Goal: Task Accomplishment & Management: Use online tool/utility

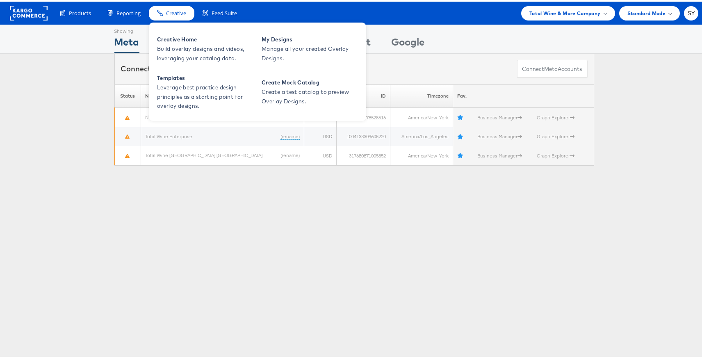
click at [183, 8] on span "Creative" at bounding box center [176, 12] width 20 height 8
click at [186, 43] on span "Build overlay designs and videos, leveraging your catalog data." at bounding box center [206, 52] width 98 height 19
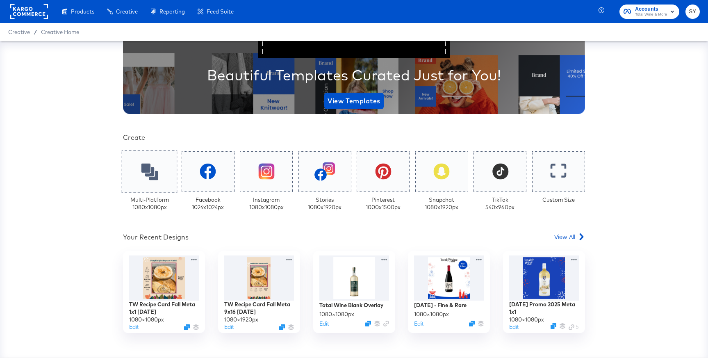
scroll to position [154, 0]
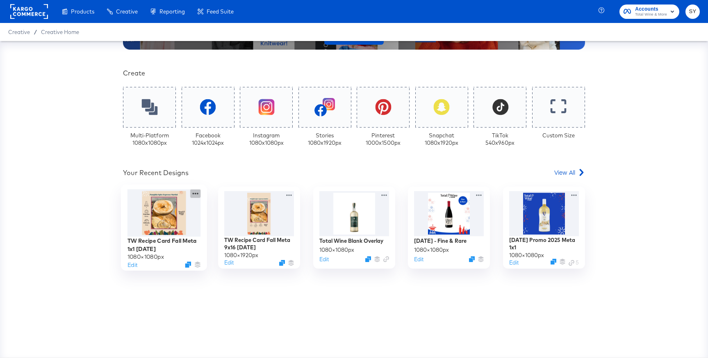
click at [191, 194] on icon at bounding box center [195, 193] width 10 height 9
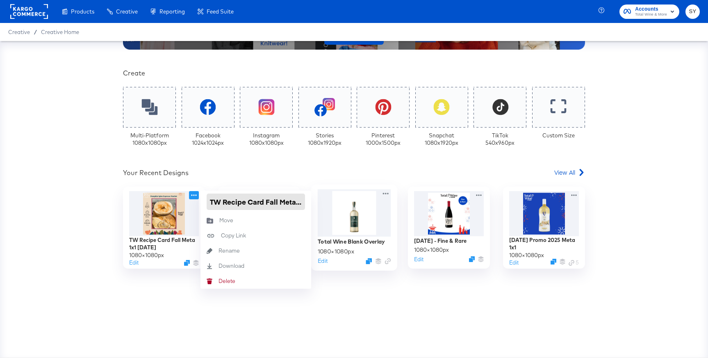
scroll to position [0, 37]
drag, startPoint x: 211, startPoint y: 200, endPoint x: 350, endPoint y: 203, distance: 139.0
click at [350, 203] on div "TW Recipe Card Fall Meta 1x1 08.29.25 1080 × 1080 px Edit TW Recipe Card Fall M…" at bounding box center [354, 227] width 462 height 82
click at [308, 156] on div "Your Custom Templates Beautiful Templates Curated Just for You! View Templates …" at bounding box center [354, 129] width 462 height 458
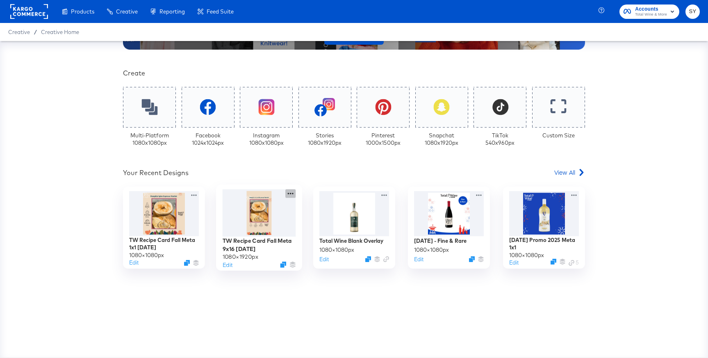
click at [290, 194] on icon at bounding box center [290, 193] width 10 height 9
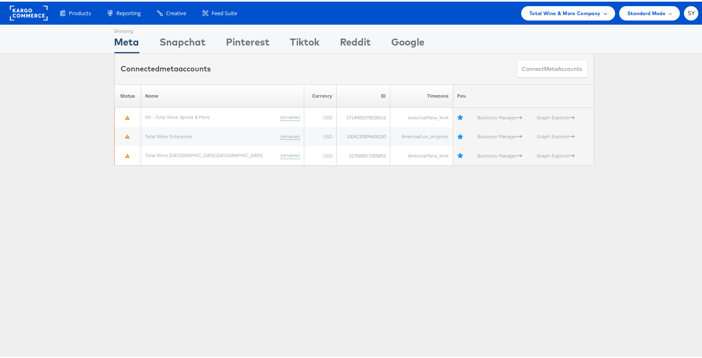
click at [586, 5] on div "Total Wine & More Company" at bounding box center [568, 12] width 94 height 14
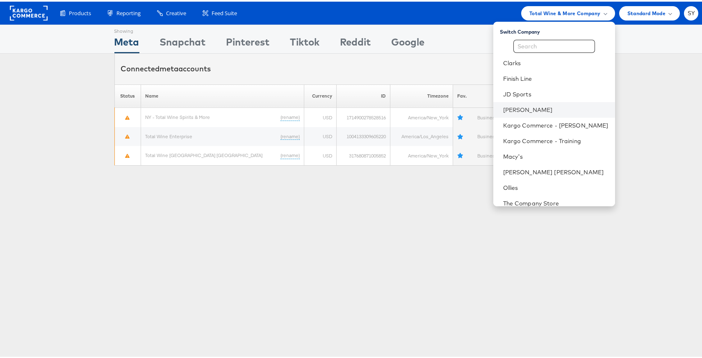
scroll to position [16, 0]
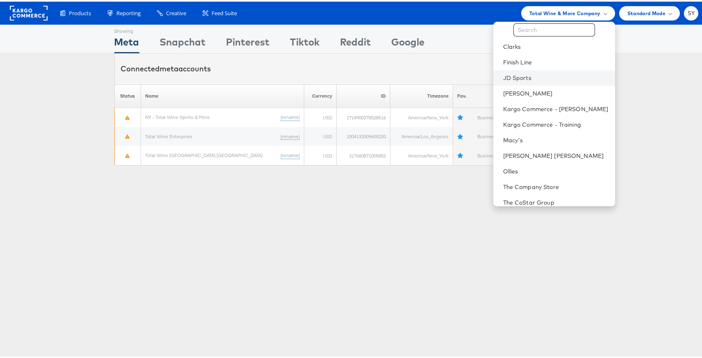
click at [560, 81] on li "JD Sports" at bounding box center [554, 76] width 122 height 16
click at [559, 77] on link "JD Sports" at bounding box center [555, 76] width 105 height 8
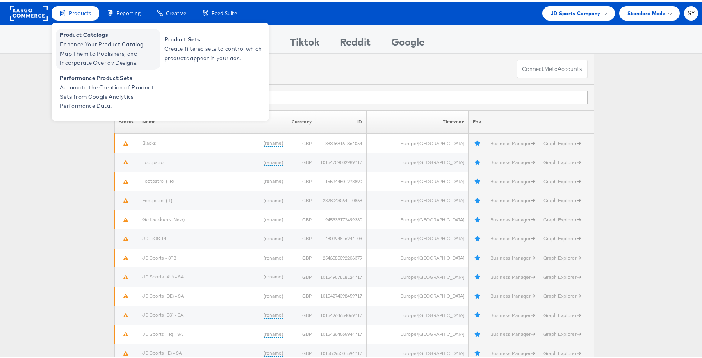
click at [82, 43] on span "Enhance Your Product Catalog, Map Them to Publishers, and Incorporate Overlay D…" at bounding box center [109, 52] width 98 height 28
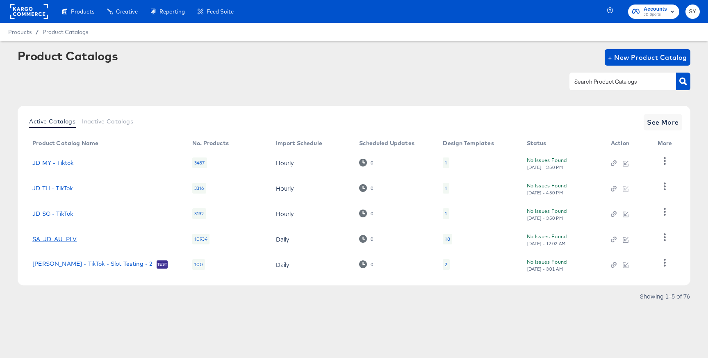
click at [61, 237] on link "SA_JD_AU_PLV" at bounding box center [54, 239] width 44 height 7
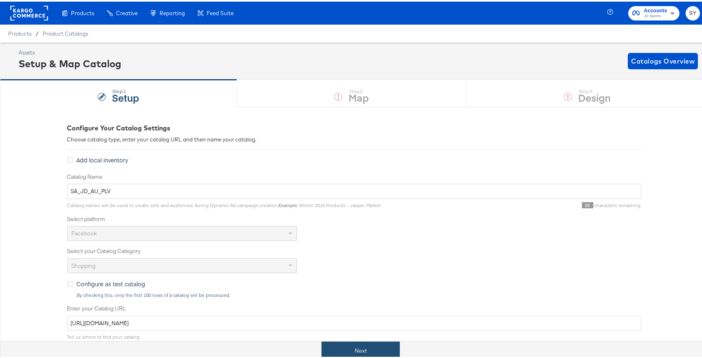
click at [373, 353] on button "Next" at bounding box center [360, 349] width 78 height 18
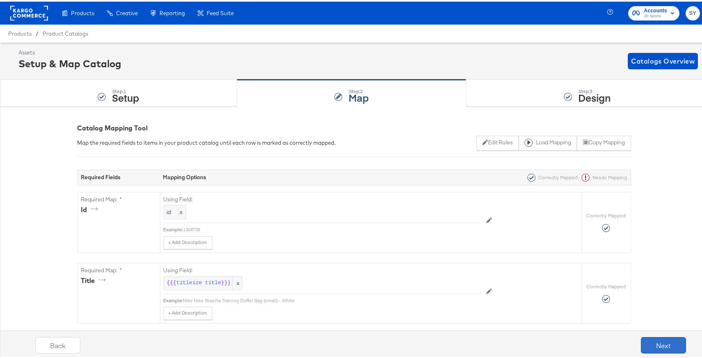
click at [659, 342] on button "Next" at bounding box center [663, 343] width 45 height 16
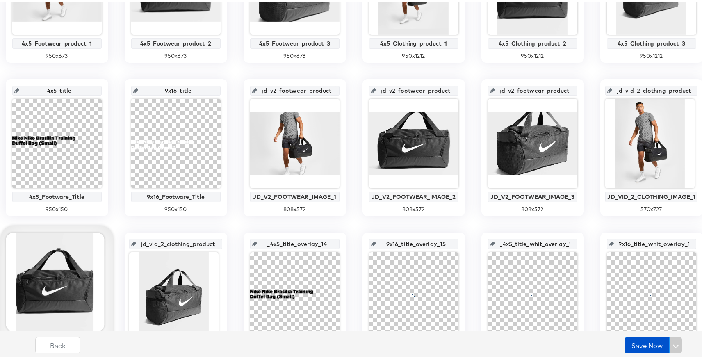
scroll to position [277, 0]
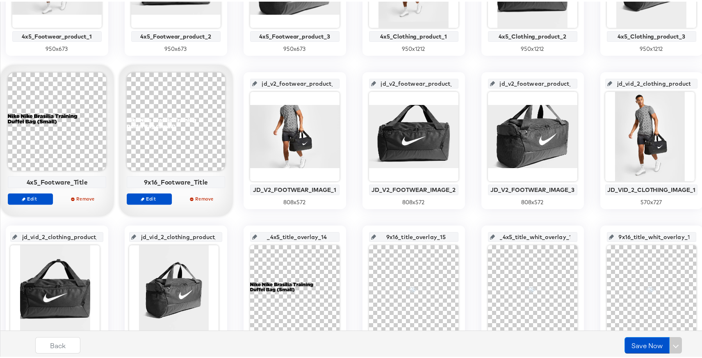
click at [106, 135] on div at bounding box center [57, 120] width 98 height 98
click at [49, 198] on span "Edit" at bounding box center [30, 197] width 38 height 6
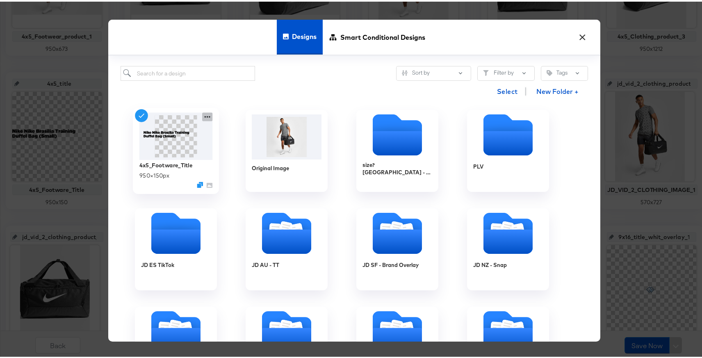
click at [205, 115] on icon at bounding box center [207, 115] width 10 height 9
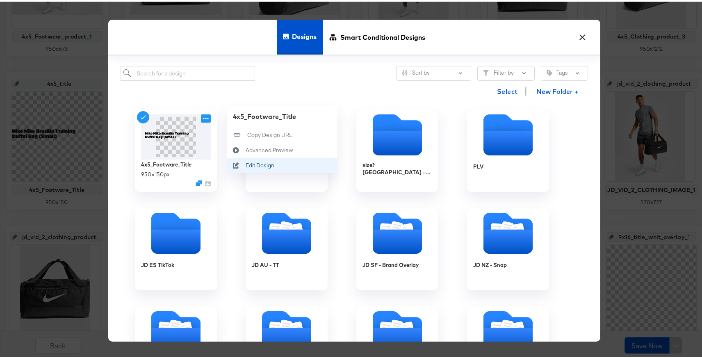
click at [245, 164] on div "Edit Design Edit Design" at bounding box center [245, 164] width 0 height 0
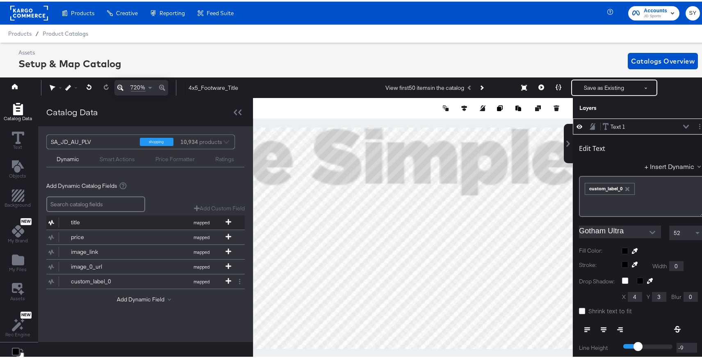
scroll to position [2, 0]
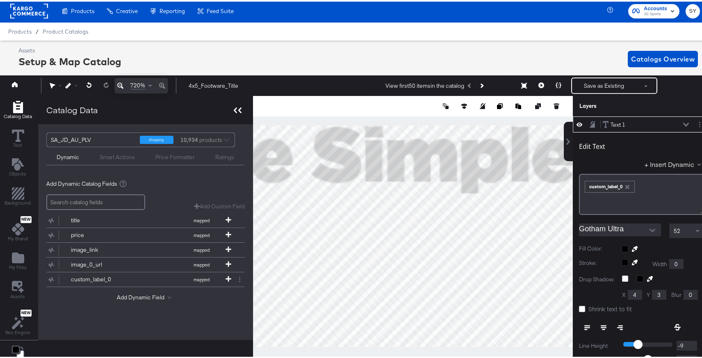
click at [234, 107] on icon at bounding box center [235, 109] width 3 height 6
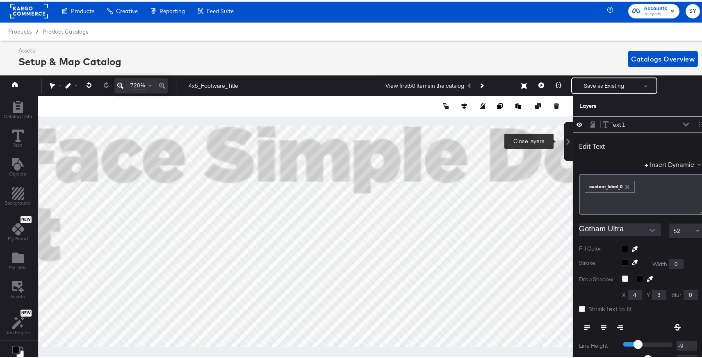
click at [564, 143] on button at bounding box center [568, 139] width 9 height 39
